Goal: Check status: Check status

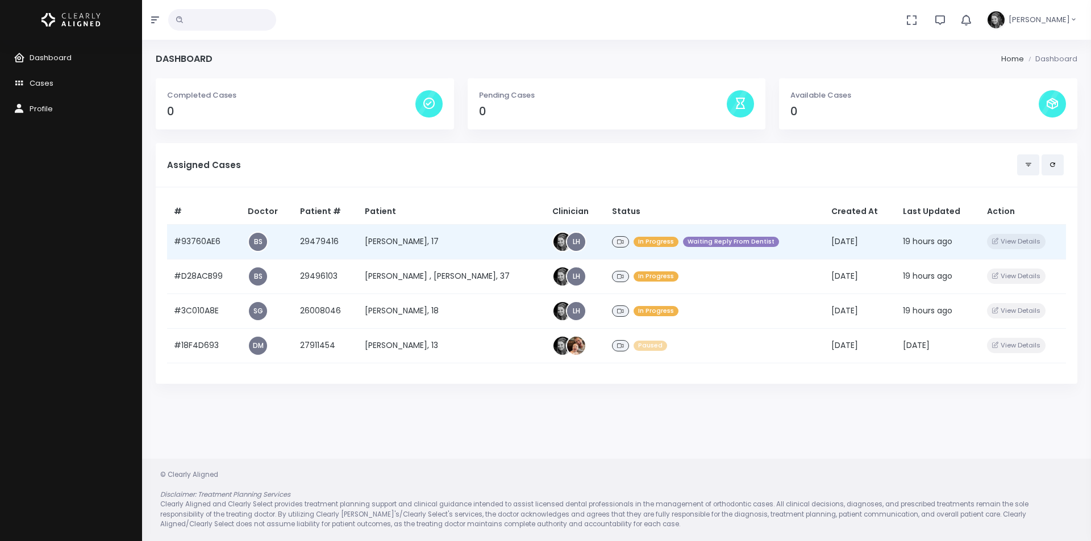
click at [212, 237] on td "#93760AE6" at bounding box center [204, 241] width 74 height 35
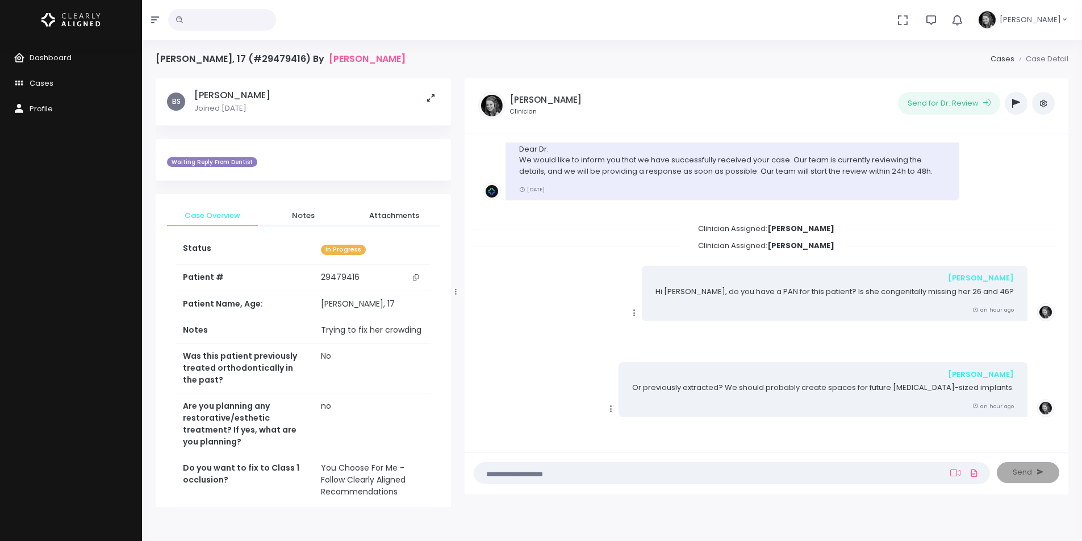
click at [414, 277] on icon "scrollable content" at bounding box center [416, 277] width 6 height 6
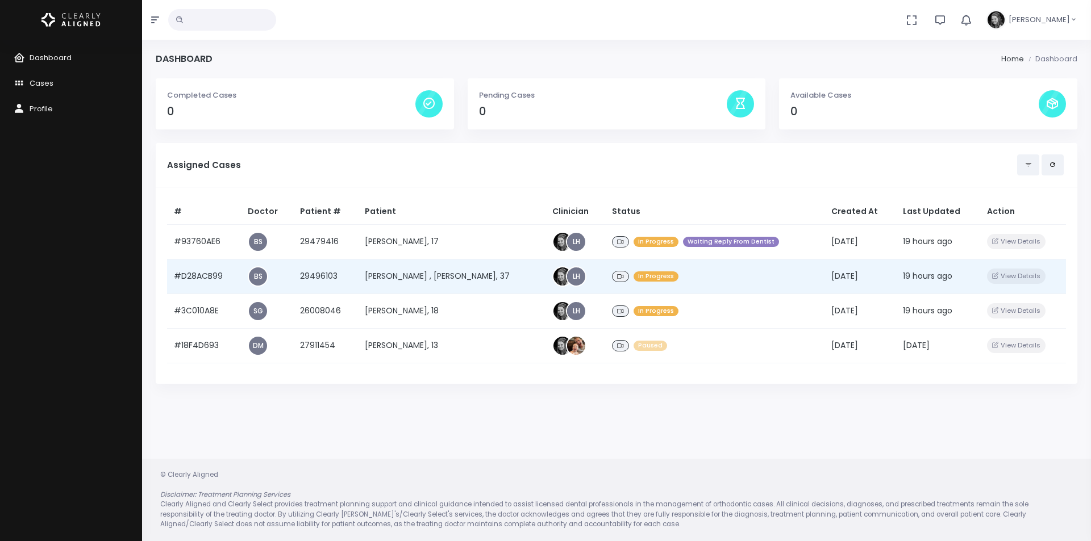
click at [183, 276] on td "#D28ACB99" at bounding box center [204, 276] width 74 height 35
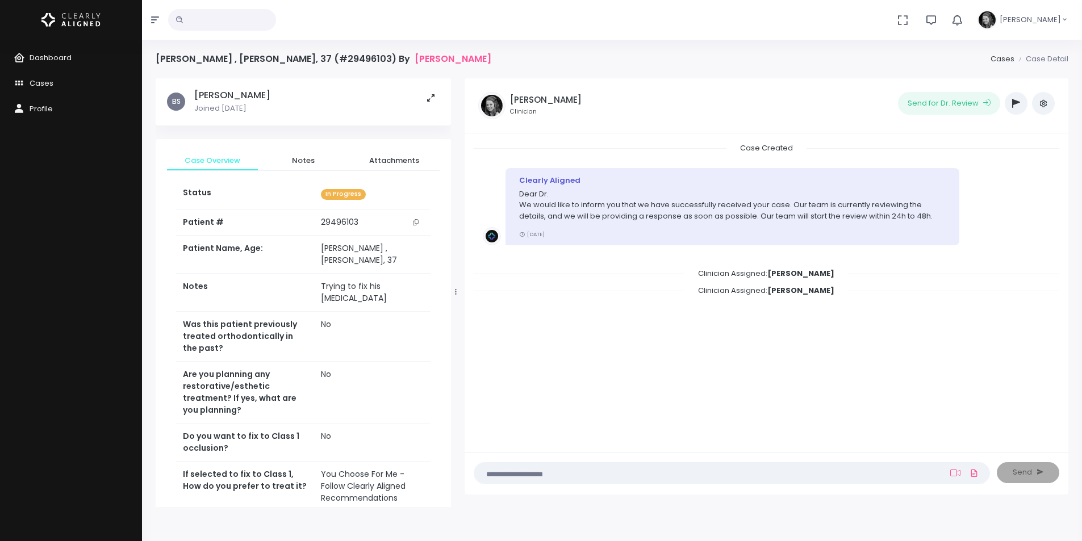
click at [420, 226] on button "scrollable content" at bounding box center [416, 222] width 16 height 12
click at [56, 50] on link "Dashboard" at bounding box center [71, 58] width 142 height 26
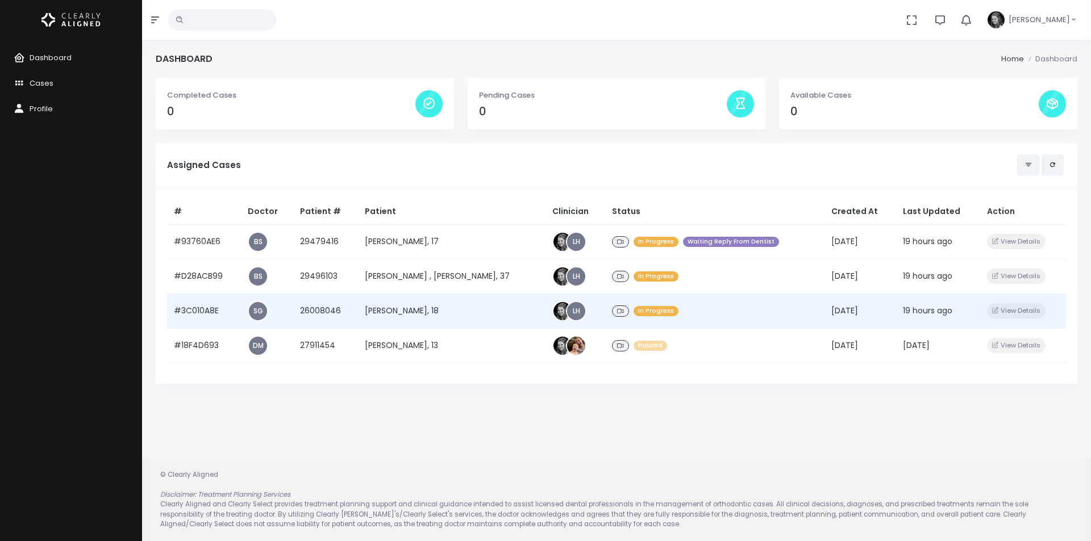
click at [206, 307] on td "#3C010A8E" at bounding box center [204, 311] width 74 height 35
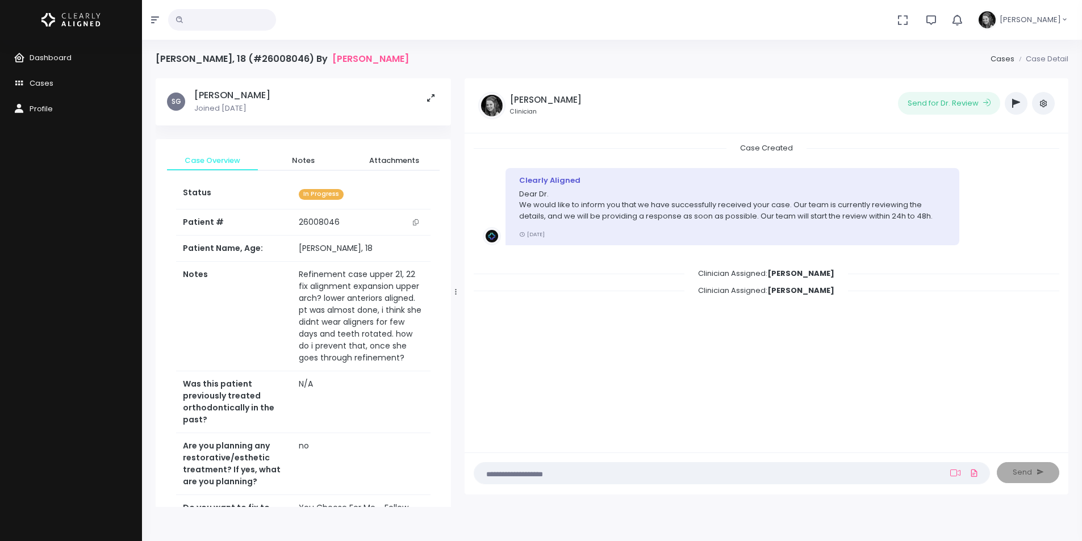
click at [415, 224] on icon "scrollable content" at bounding box center [416, 222] width 6 height 6
click at [73, 52] on link "Dashboard" at bounding box center [71, 58] width 142 height 26
